Goal: Find specific page/section: Find specific page/section

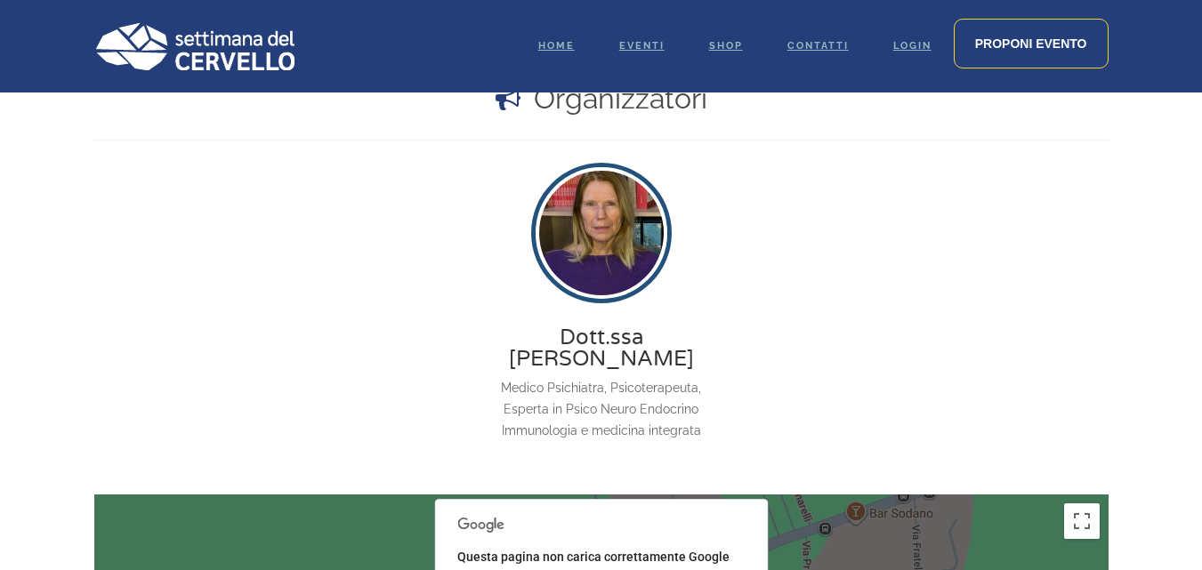
scroll to position [1483, 0]
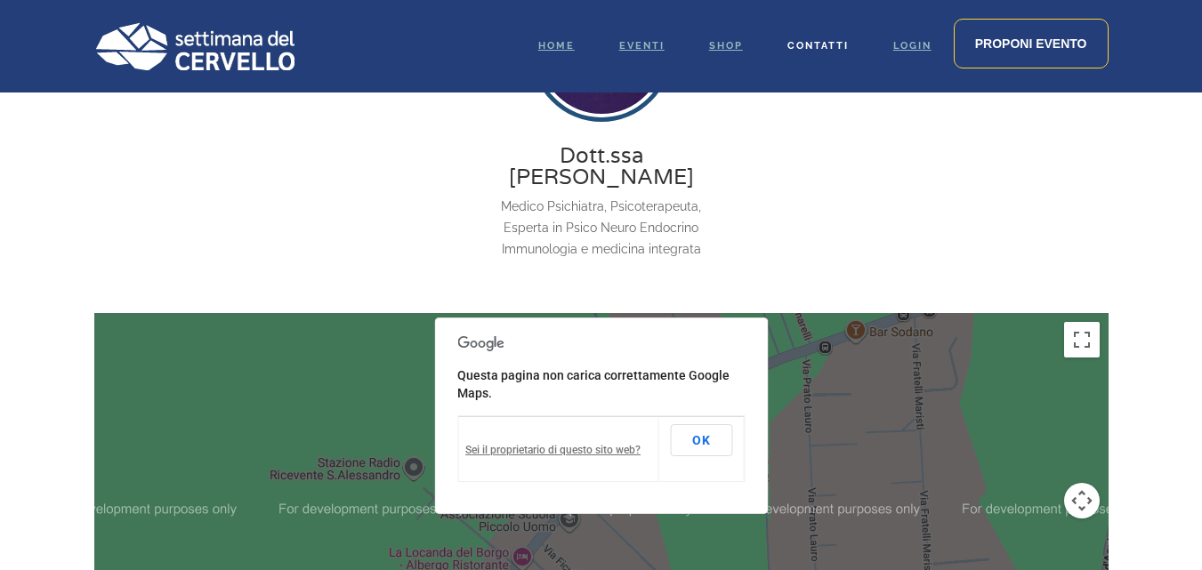
click at [813, 53] on link "Contatti" at bounding box center [818, 46] width 106 height 93
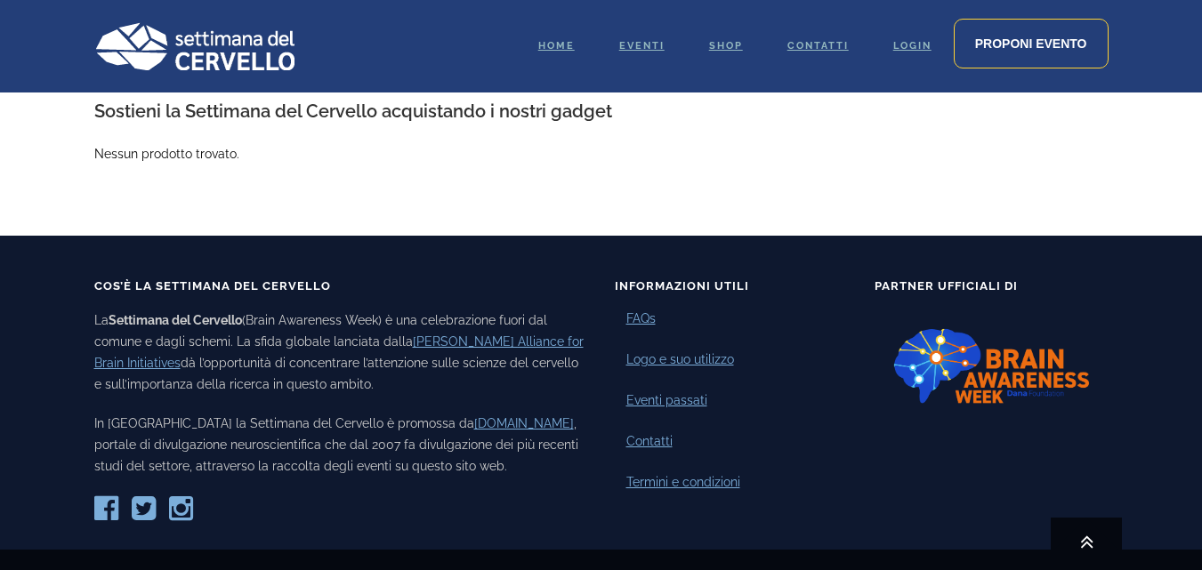
scroll to position [2284, 0]
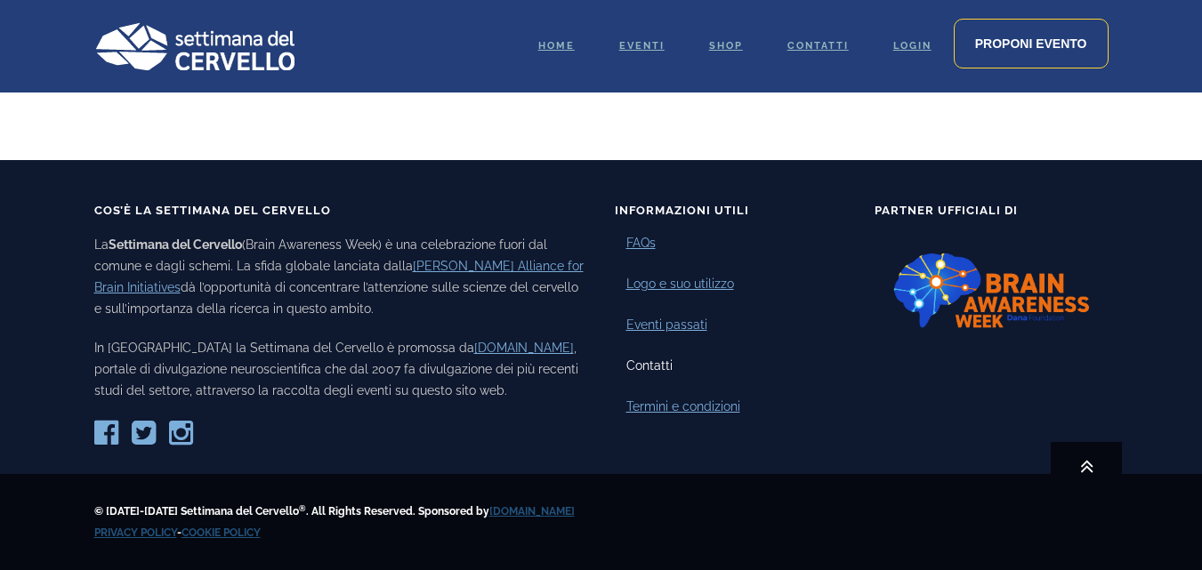
click at [640, 368] on link "Contatti" at bounding box center [650, 366] width 46 height 19
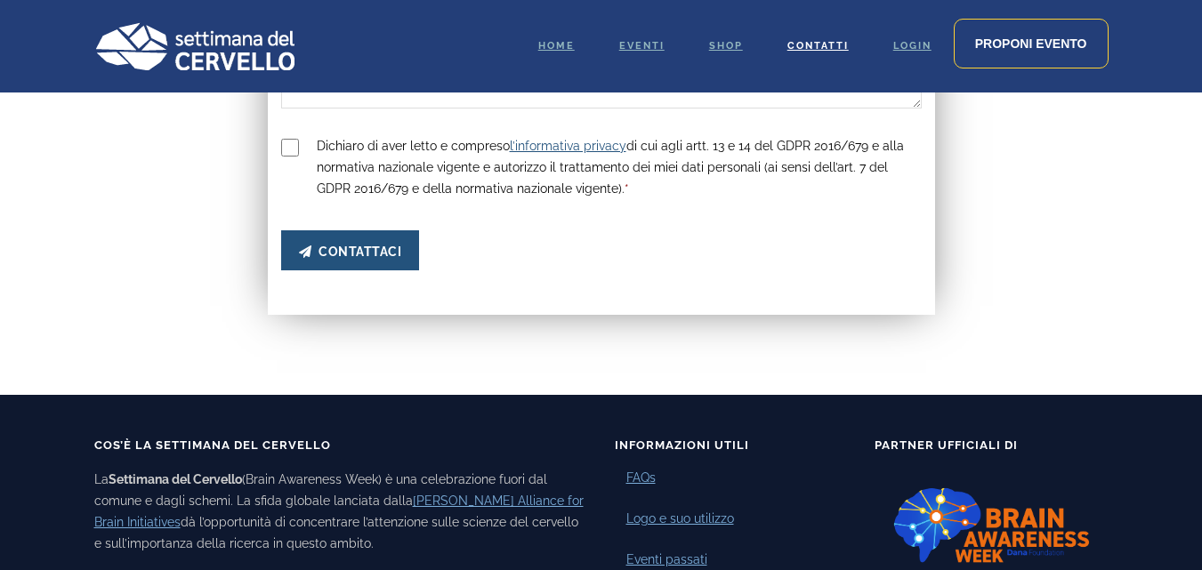
scroll to position [885, 0]
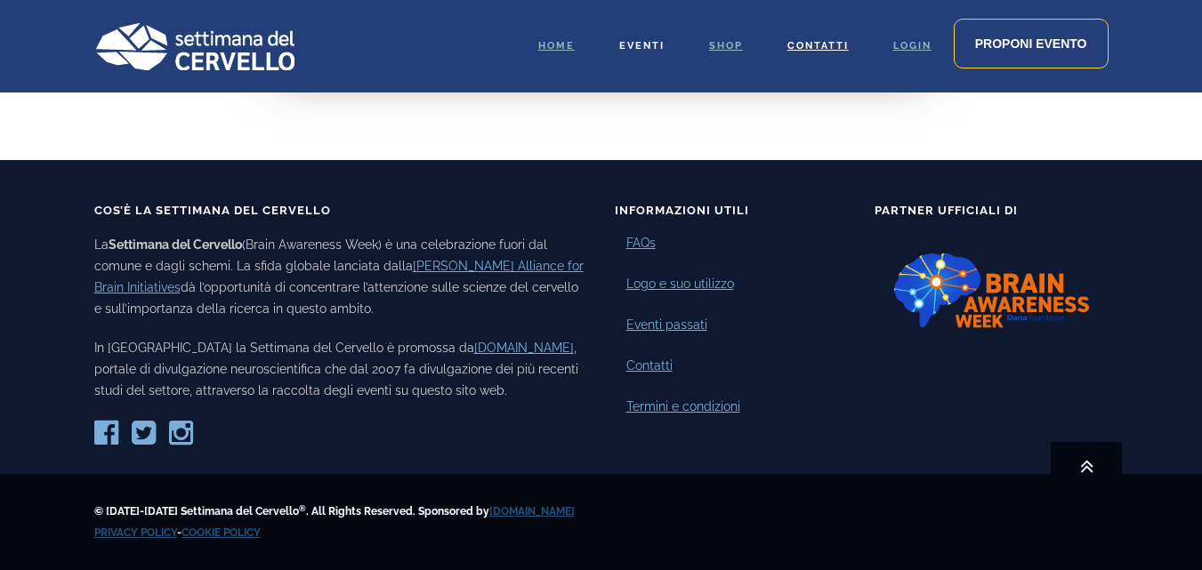
click at [639, 41] on span "Eventi" at bounding box center [641, 46] width 45 height 12
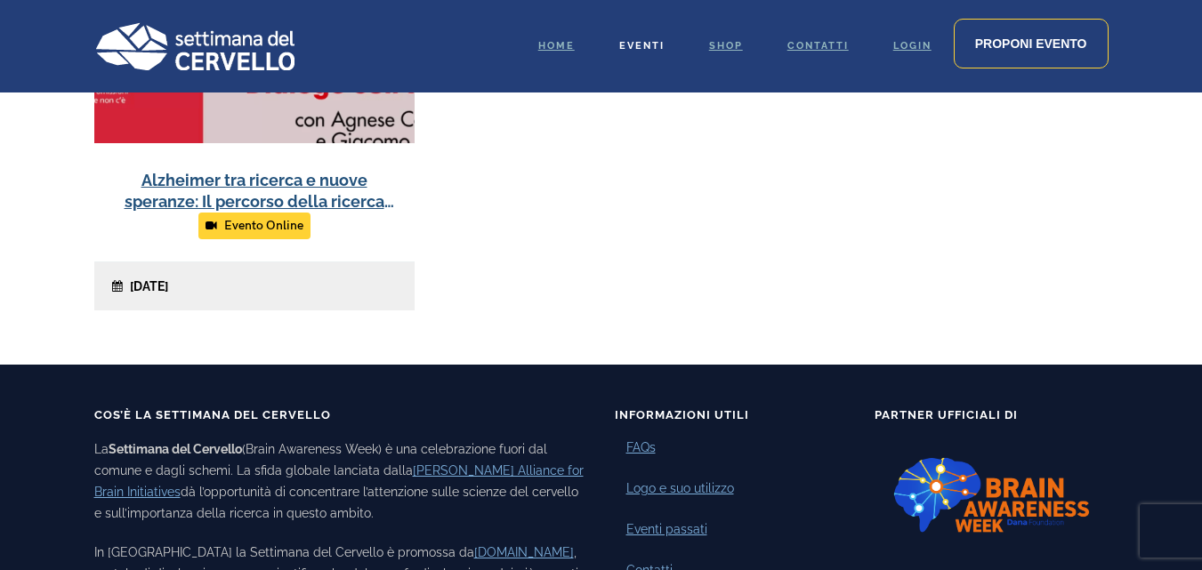
scroll to position [979, 0]
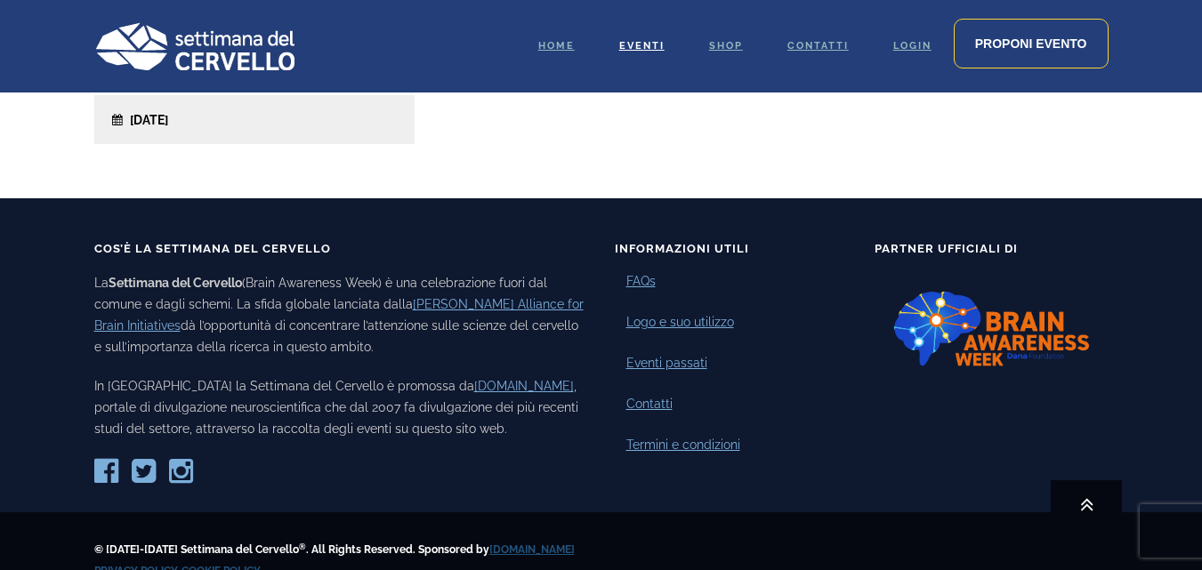
click at [265, 55] on img at bounding box center [194, 46] width 200 height 48
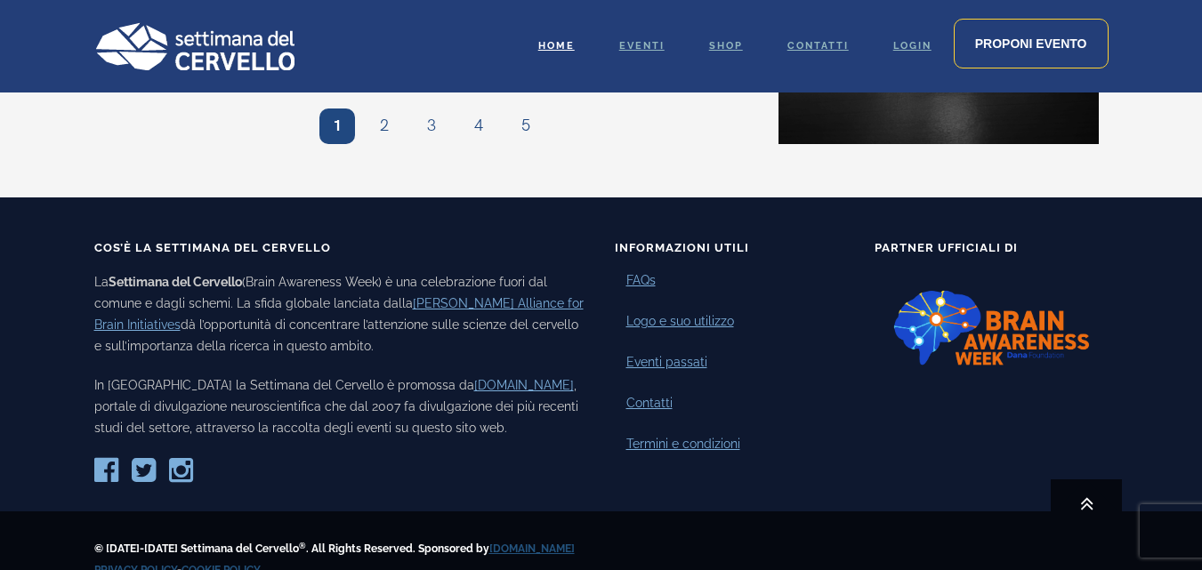
scroll to position [1946, 0]
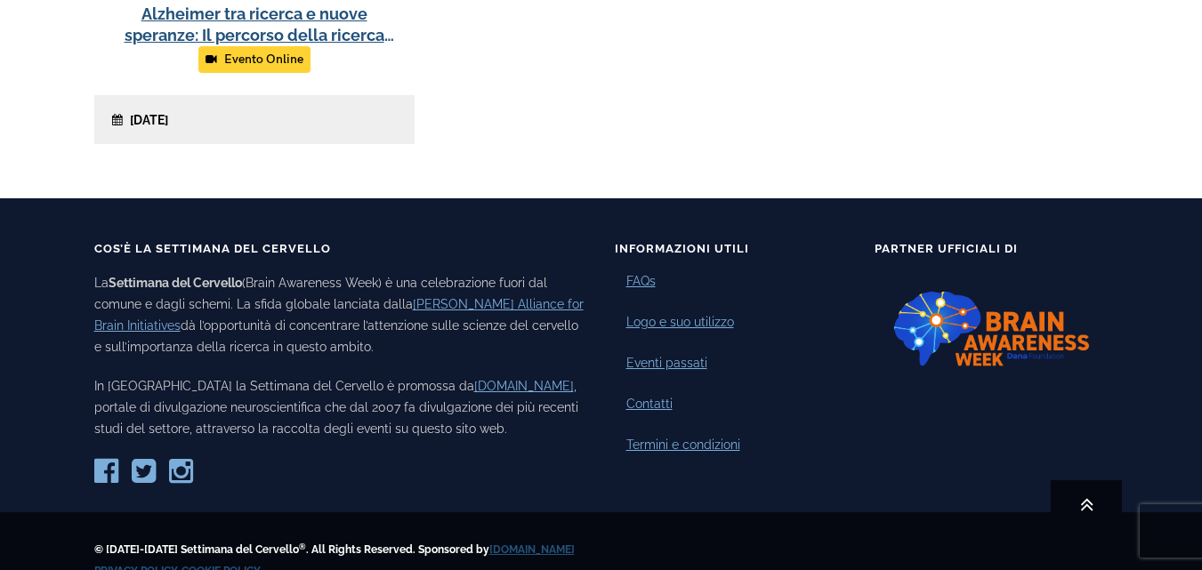
scroll to position [979, 0]
